Goal: Information Seeking & Learning: Learn about a topic

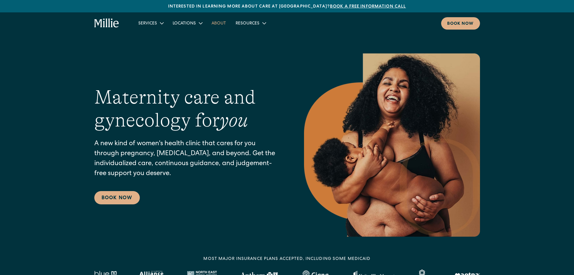
click at [214, 21] on link "About" at bounding box center [219, 23] width 24 height 10
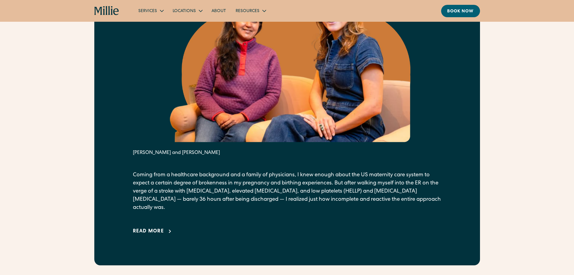
scroll to position [331, 0]
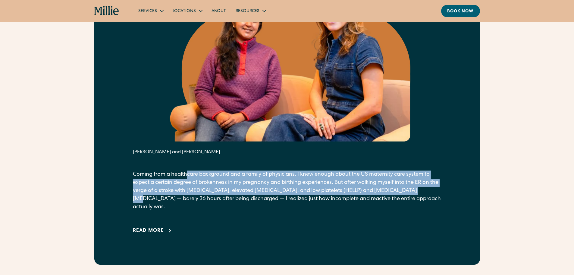
drag, startPoint x: 187, startPoint y: 174, endPoint x: 427, endPoint y: 193, distance: 241.5
click at [427, 193] on p "Coming from a healthcare background and a family of physicians, I knew enough a…" at bounding box center [287, 190] width 309 height 41
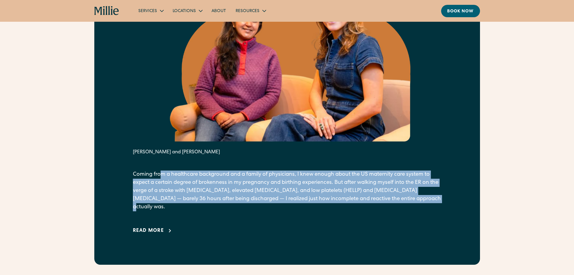
drag, startPoint x: 162, startPoint y: 178, endPoint x: 439, endPoint y: 203, distance: 278.3
click at [439, 203] on p "Coming from a healthcare background and a family of physicians, I knew enough a…" at bounding box center [287, 190] width 309 height 41
click at [439, 202] on p "Coming from a healthcare background and a family of physicians, I knew enough a…" at bounding box center [287, 190] width 309 height 41
click at [274, 203] on p "Coming from a healthcare background and a family of physicians, I knew enough a…" at bounding box center [287, 190] width 309 height 41
click at [237, 183] on p "Coming from a healthcare background and a family of physicians, I knew enough a…" at bounding box center [287, 190] width 309 height 41
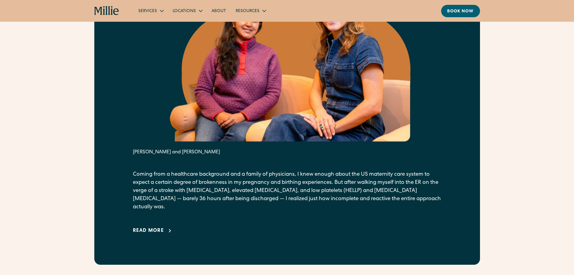
click at [79, 177] on div "From our founders It all started with a crisis. Anu Sharma and Talia Borgo Comi…" at bounding box center [287, 87] width 574 height 354
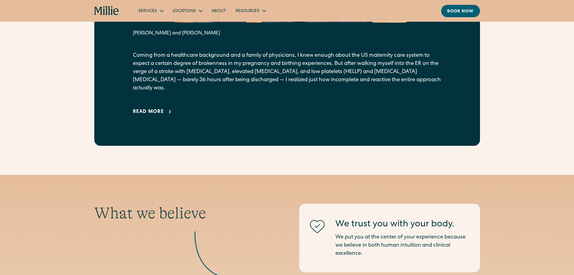
scroll to position [452, 0]
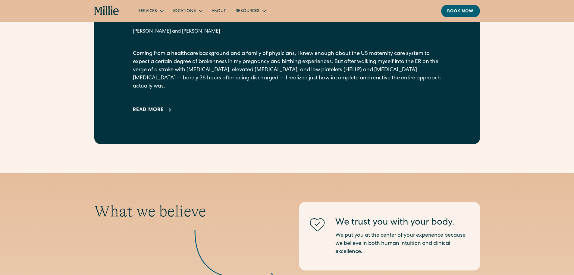
click at [142, 106] on div "Read more" at bounding box center [148, 109] width 31 height 7
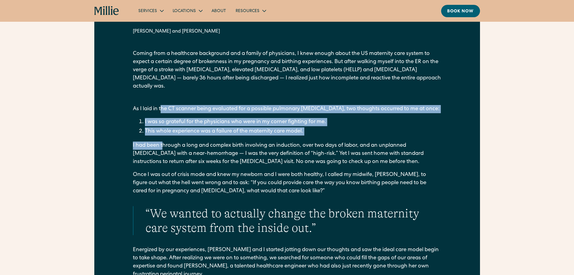
drag, startPoint x: 165, startPoint y: 102, endPoint x: 163, endPoint y: 140, distance: 38.0
click at [163, 141] on p "I had been through a long and complex birth involving an induction, over two da…" at bounding box center [287, 153] width 309 height 24
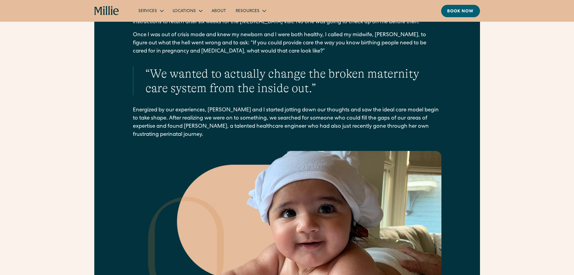
scroll to position [603, 0]
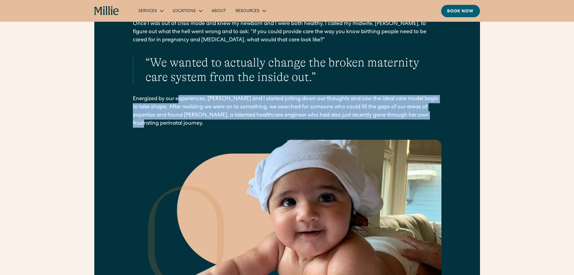
drag, startPoint x: 178, startPoint y: 93, endPoint x: 458, endPoint y: 104, distance: 280.5
click at [458, 104] on div "From our founders It all started with a crisis. Anu Sharma and Talia Borgo Comi…" at bounding box center [287, 122] width 386 height 967
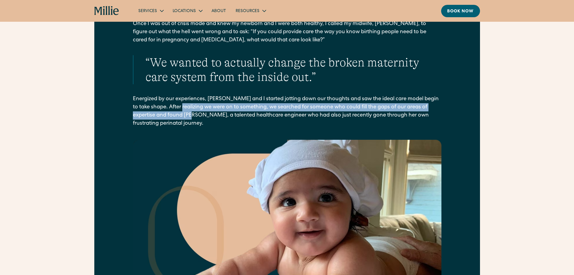
drag, startPoint x: 185, startPoint y: 98, endPoint x: 187, endPoint y: 105, distance: 7.7
click at [187, 105] on p "Energized by our experiences, Talia and I started jotting down our thoughts and…" at bounding box center [287, 111] width 309 height 33
drag, startPoint x: 162, startPoint y: 99, endPoint x: 444, endPoint y: 102, distance: 282.1
click at [444, 102] on div "From our founders It all started with a crisis. Anu Sharma and Talia Borgo Comi…" at bounding box center [287, 122] width 386 height 967
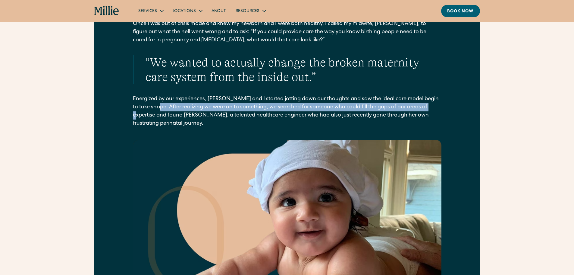
click at [444, 102] on div "From our founders It all started with a crisis. Anu Sharma and Talia Borgo Comi…" at bounding box center [287, 122] width 386 height 967
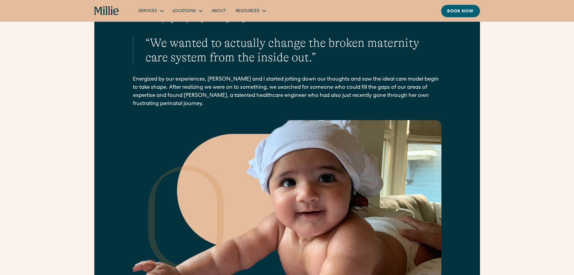
scroll to position [633, 0]
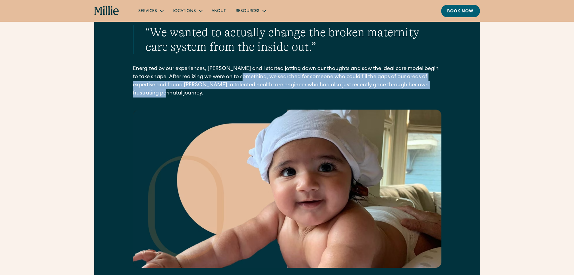
drag, startPoint x: 249, startPoint y: 68, endPoint x: 155, endPoint y: 84, distance: 95.2
click at [155, 84] on p "Energized by our experiences, Talia and I started jotting down our thoughts and…" at bounding box center [287, 81] width 309 height 33
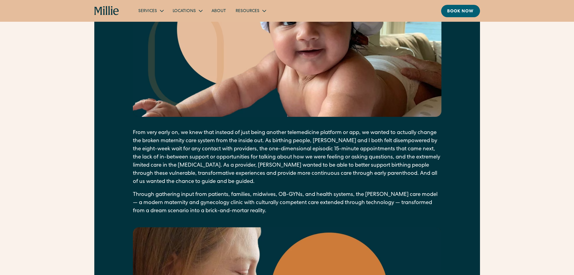
scroll to position [844, 0]
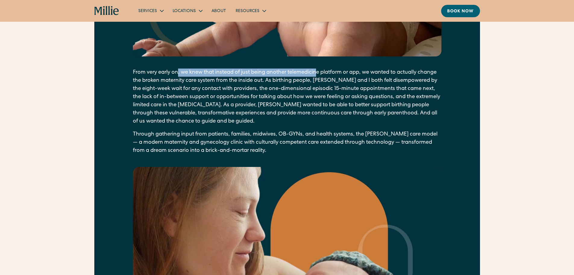
drag, startPoint x: 184, startPoint y: 64, endPoint x: 318, endPoint y: 60, distance: 134.5
click at [318, 68] on p "From very early on, we knew that instead of just being another telemedicine pla…" at bounding box center [287, 96] width 309 height 57
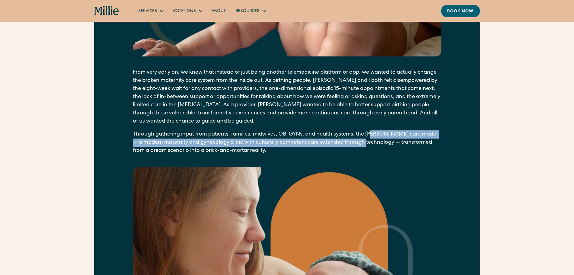
drag, startPoint x: 374, startPoint y: 124, endPoint x: 377, endPoint y: 134, distance: 10.8
click at [377, 134] on p "Through gathering input from patients, families, midwives, OB-GYNs, and health …" at bounding box center [287, 142] width 309 height 24
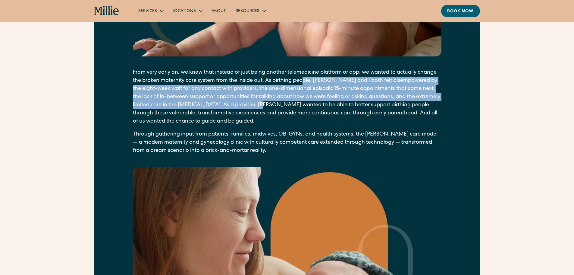
drag, startPoint x: 324, startPoint y: 71, endPoint x: 307, endPoint y: 95, distance: 29.6
click at [307, 95] on p "From very early on, we knew that instead of just being another telemedicine pla…" at bounding box center [287, 96] width 309 height 57
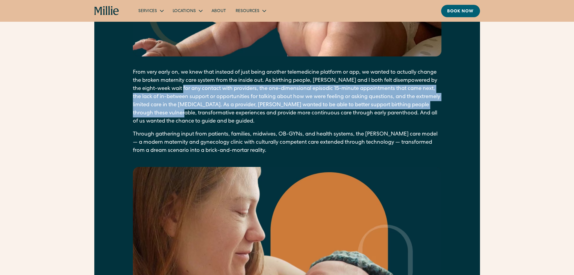
drag, startPoint x: 204, startPoint y: 81, endPoint x: 215, endPoint y: 105, distance: 26.3
click at [215, 105] on p "From very early on, we knew that instead of just being another telemedicine pla…" at bounding box center [287, 96] width 309 height 57
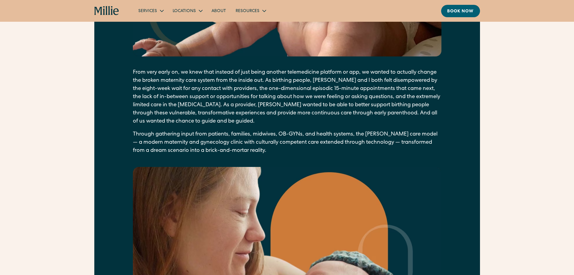
click at [306, 108] on p "From very early on, we knew that instead of just being another telemedicine pla…" at bounding box center [287, 96] width 309 height 57
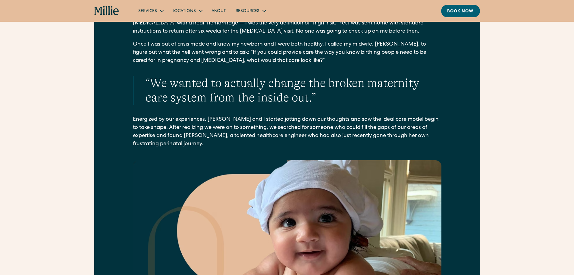
scroll to position [573, 0]
